Goal: Information Seeking & Learning: Check status

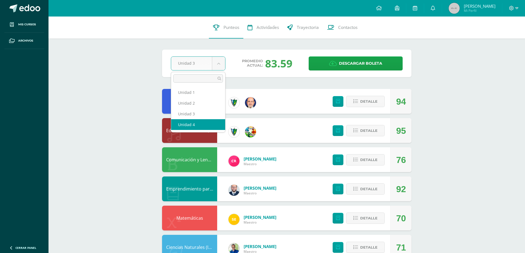
select select "Unidad 4"
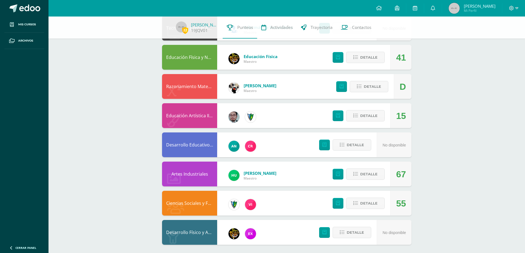
scroll to position [336, 0]
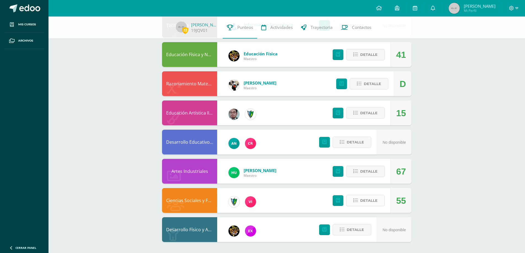
click at [365, 199] on span "Detalle" at bounding box center [368, 201] width 17 height 10
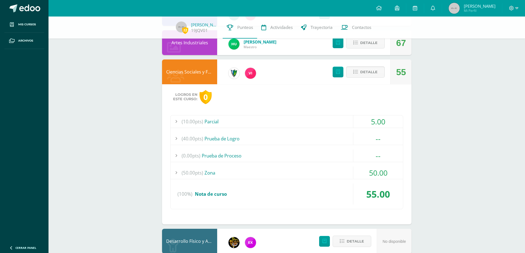
scroll to position [474, 0]
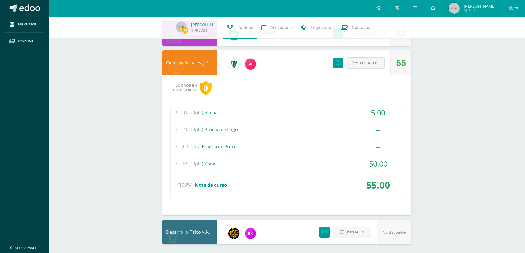
click at [255, 160] on div "(50.00pts) Zona" at bounding box center [287, 164] width 232 height 12
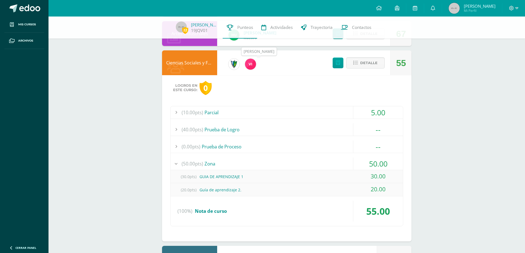
click at [251, 67] on img at bounding box center [250, 64] width 11 height 11
click at [251, 64] on img at bounding box center [250, 64] width 11 height 11
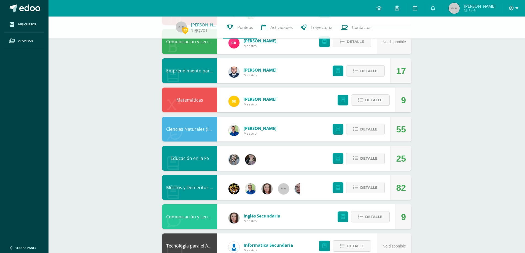
scroll to position [116, 0]
click at [375, 158] on span "Detalle" at bounding box center [368, 158] width 17 height 10
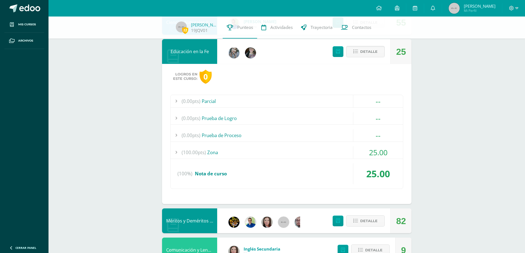
scroll to position [226, 0]
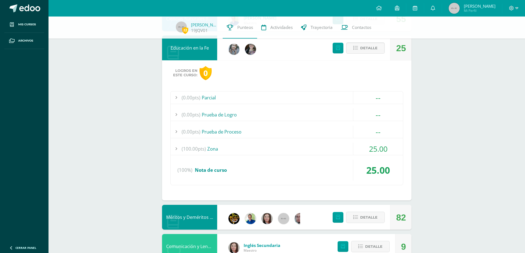
click at [227, 148] on div "(100.00pts) Zona" at bounding box center [287, 149] width 232 height 12
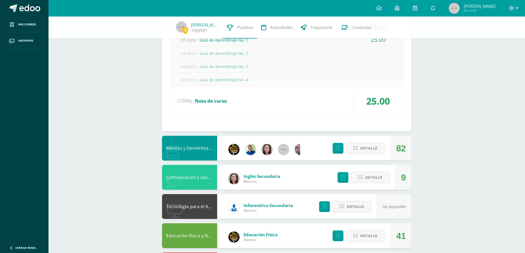
scroll to position [364, 0]
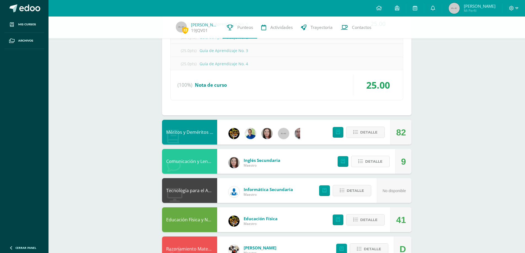
click at [382, 159] on span "Detalle" at bounding box center [373, 161] width 17 height 10
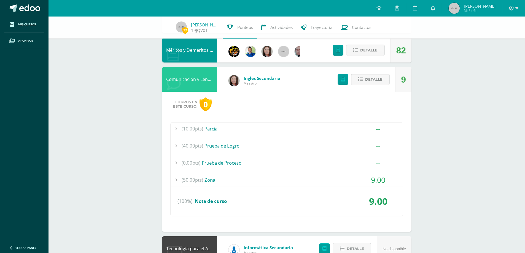
scroll to position [447, 0]
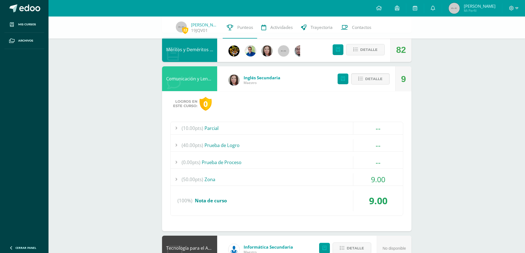
click at [258, 184] on div "(50.00pts) Zona" at bounding box center [287, 179] width 232 height 12
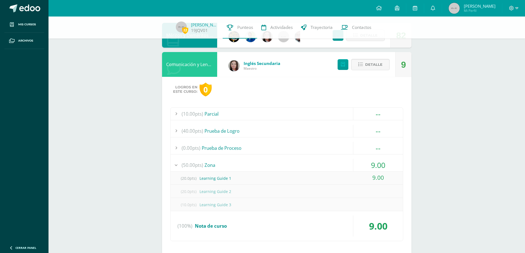
scroll to position [422, 0]
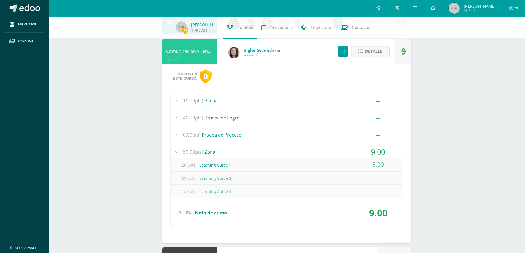
click at [263, 50] on span "Inglés Secundaria" at bounding box center [262, 50] width 37 height 6
click at [201, 52] on div "Comunicación y Lenguaje, Idioma Extranjero Inglés" at bounding box center [189, 51] width 55 height 25
click at [180, 51] on icon at bounding box center [174, 56] width 14 height 14
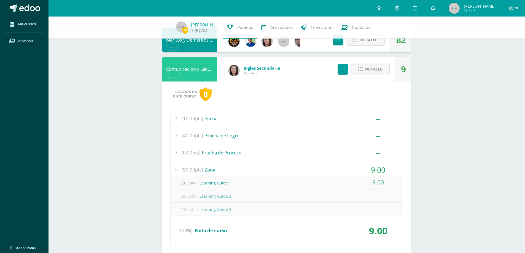
scroll to position [366, 0]
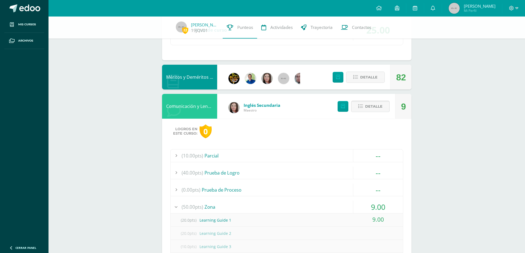
click at [374, 104] on span "Detalle" at bounding box center [373, 106] width 17 height 10
